Goal: Task Accomplishment & Management: Manage account settings

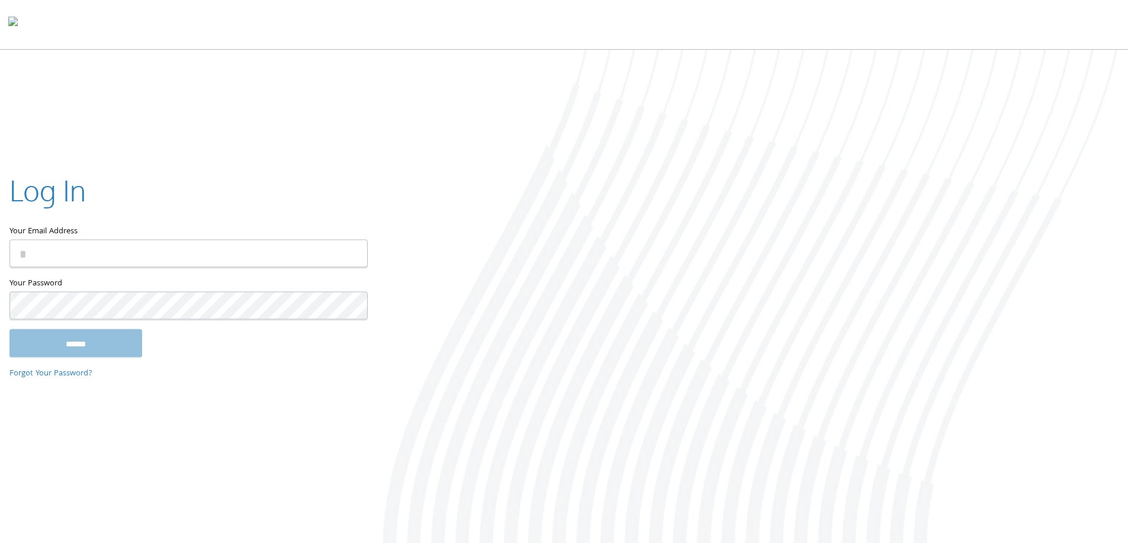
paste input "**********"
type input "**********"
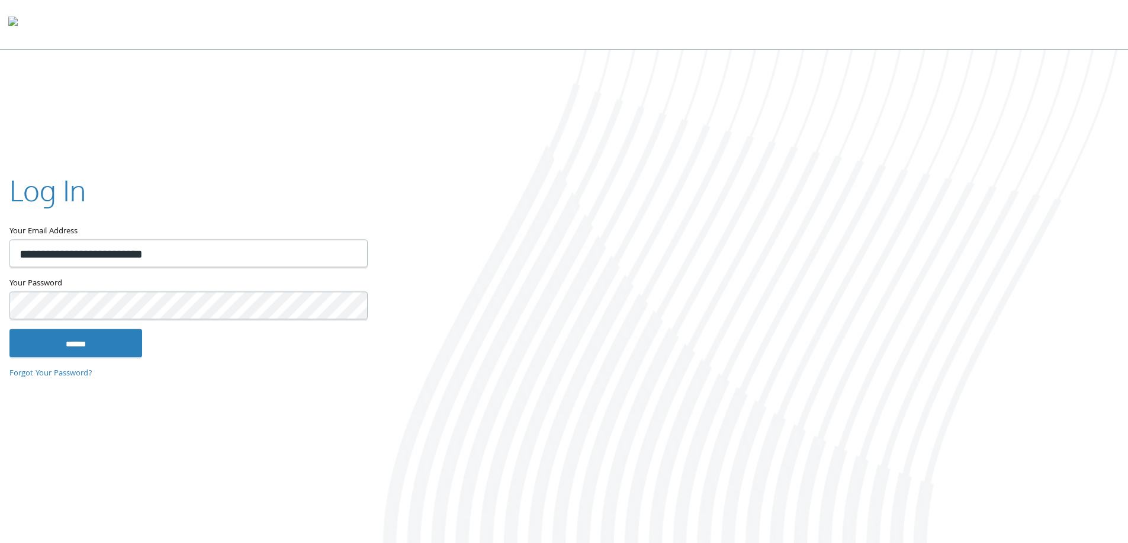
click at [9, 329] on input "******" at bounding box center [75, 343] width 133 height 28
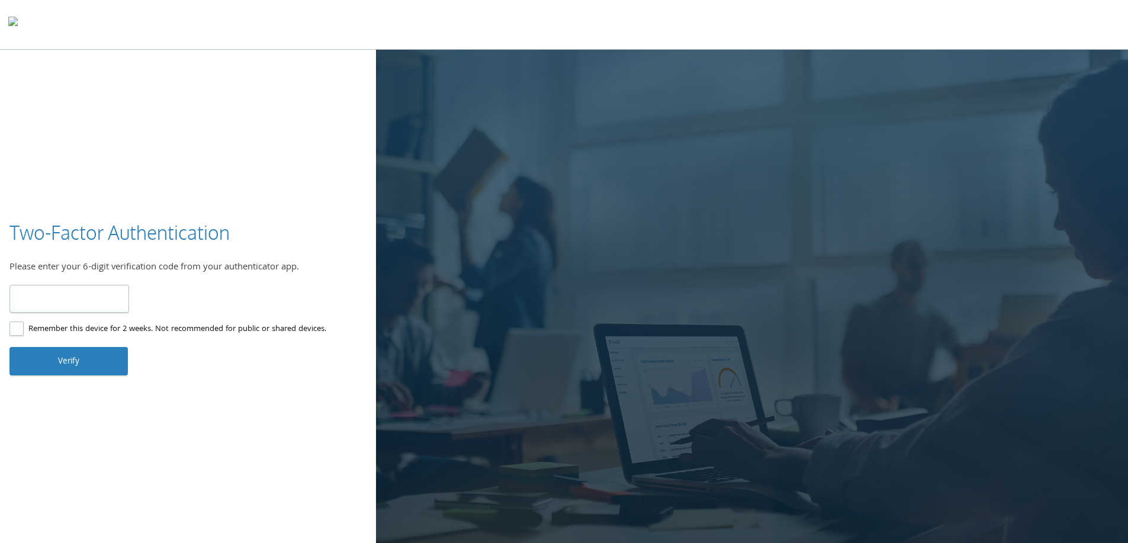
type input "******"
